Goal: Subscribe to service/newsletter

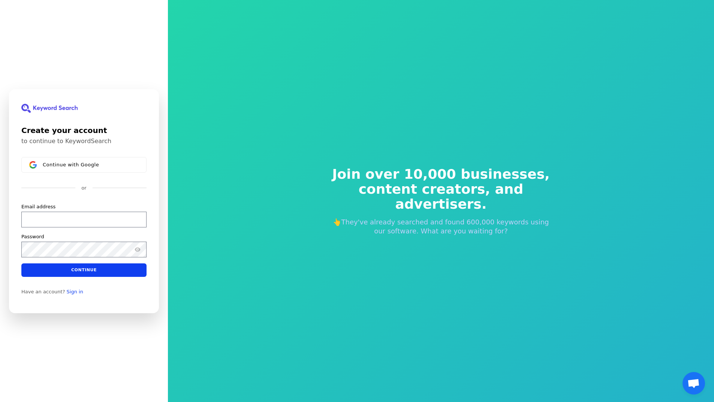
drag, startPoint x: 694, startPoint y: 0, endPoint x: 530, endPoint y: 35, distance: 167.5
click at [530, 35] on div "Join over 10,000 businesses, content creators, and advertisers. 👆They've alread…" at bounding box center [441, 201] width 546 height 402
